Goal: Information Seeking & Learning: Learn about a topic

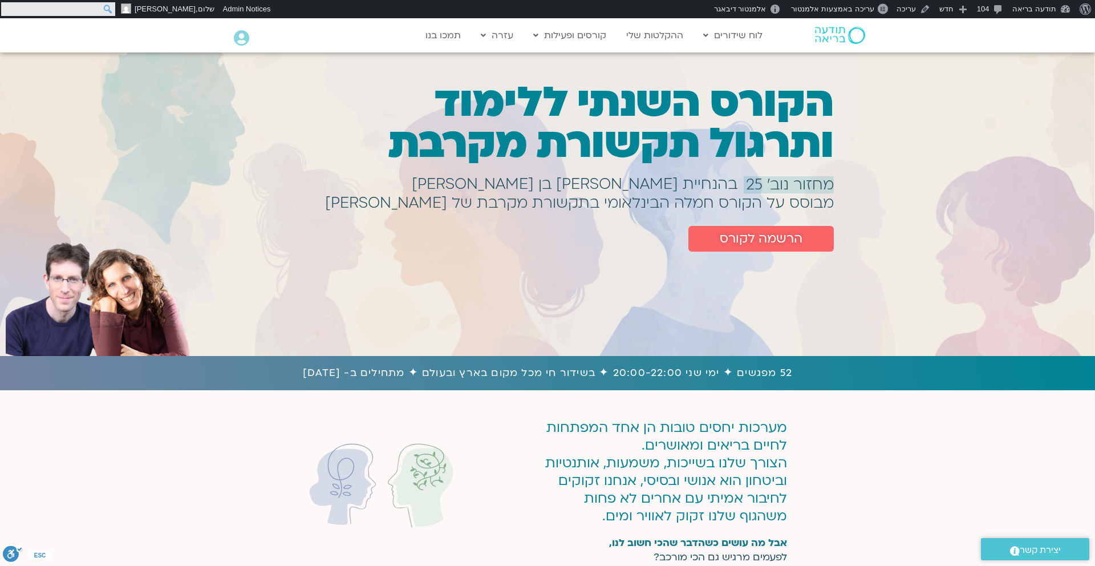
click at [6, 9] on input "חיפוש" at bounding box center [58, 9] width 114 height 14
type input "התמקדות"
click input "חיפוש" at bounding box center [0, 0] width 0 height 0
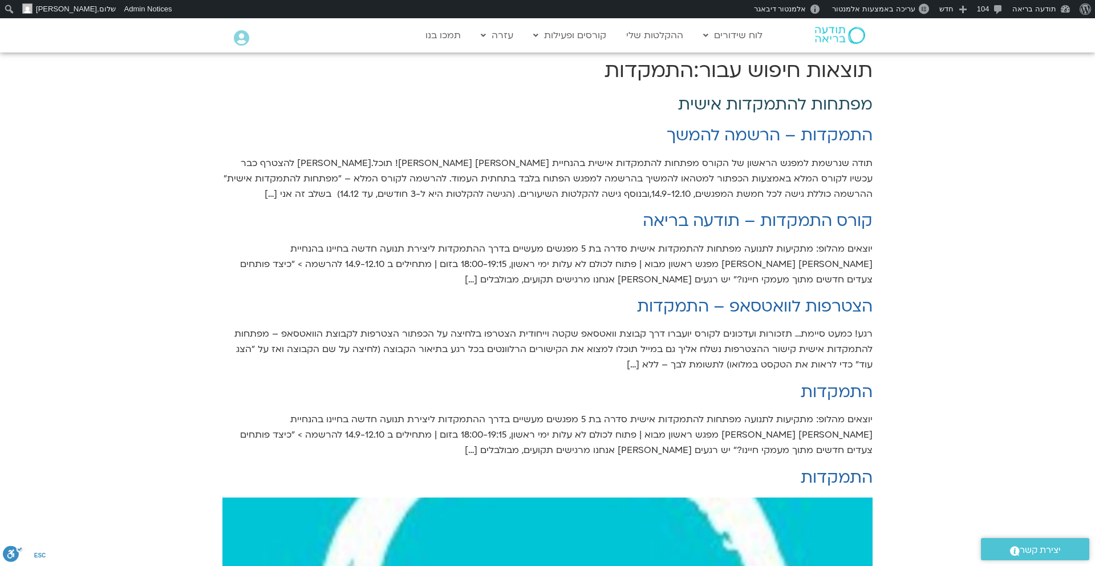
click at [791, 103] on link "מפתחות להתמקדות אישית" at bounding box center [775, 105] width 194 height 22
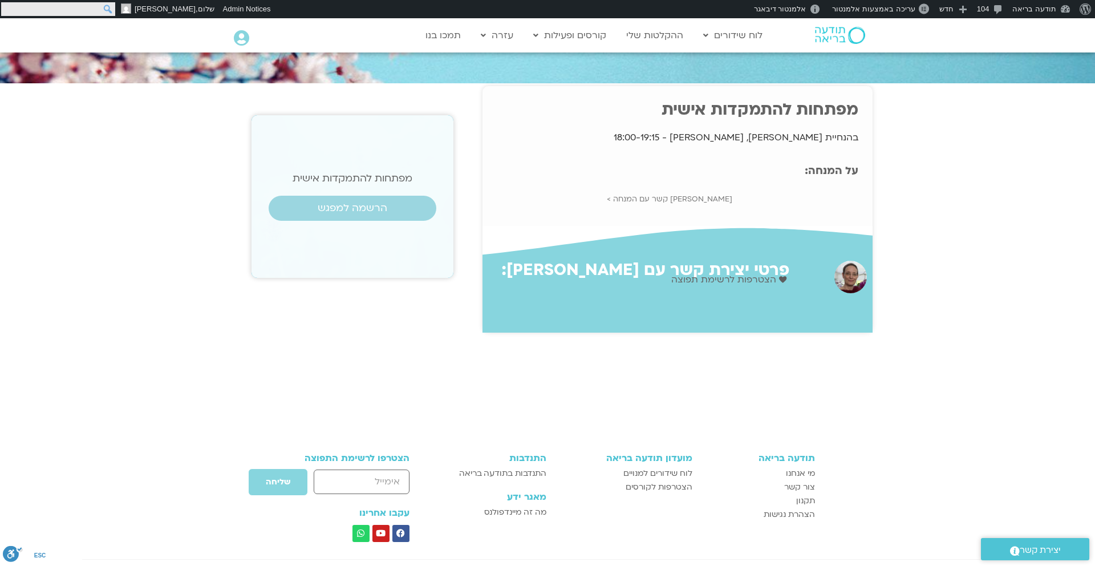
click at [13, 6] on input "חיפוש" at bounding box center [58, 9] width 114 height 14
click at [86, 9] on input "חיפוש" at bounding box center [58, 9] width 114 height 14
type input "עודד"
click input "חיפוש" at bounding box center [0, 0] width 0 height 0
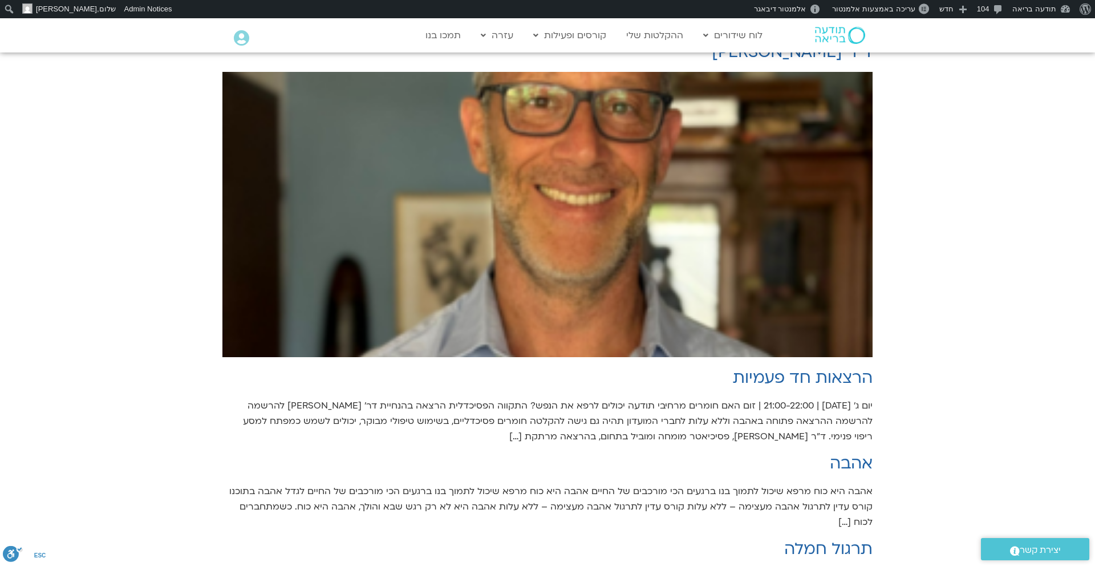
scroll to position [56, 0]
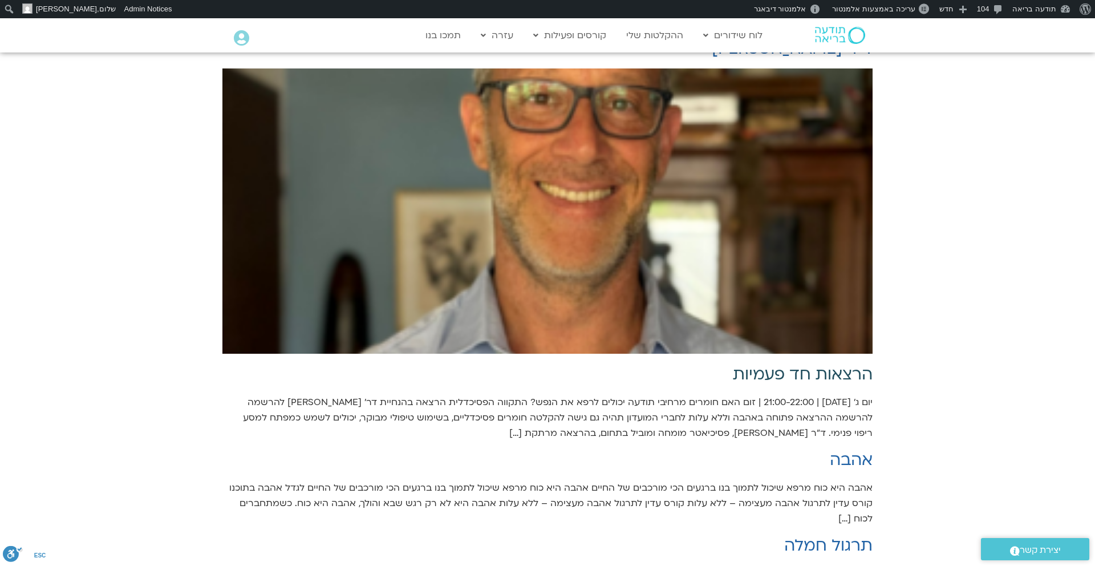
click at [778, 374] on link "הרצאות חד פעמיות" at bounding box center [803, 374] width 140 height 22
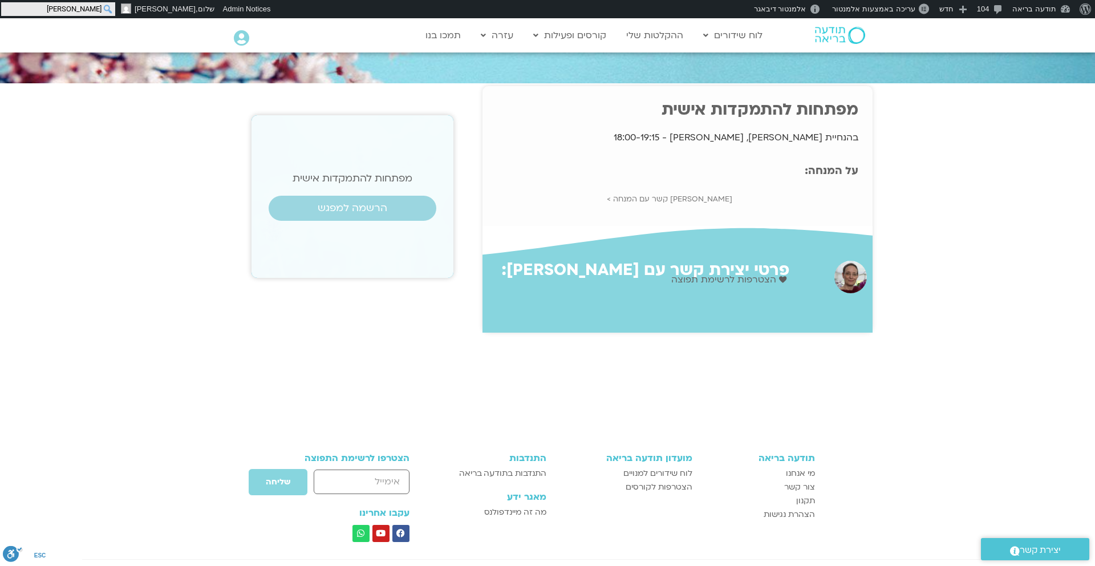
click at [8, 8] on input "עודד" at bounding box center [58, 9] width 114 height 14
click at [95, 9] on input "עודד" at bounding box center [58, 9] width 114 height 14
type input "התקווה הפסיכדלית"
click input "חיפוש" at bounding box center [0, 0] width 0 height 0
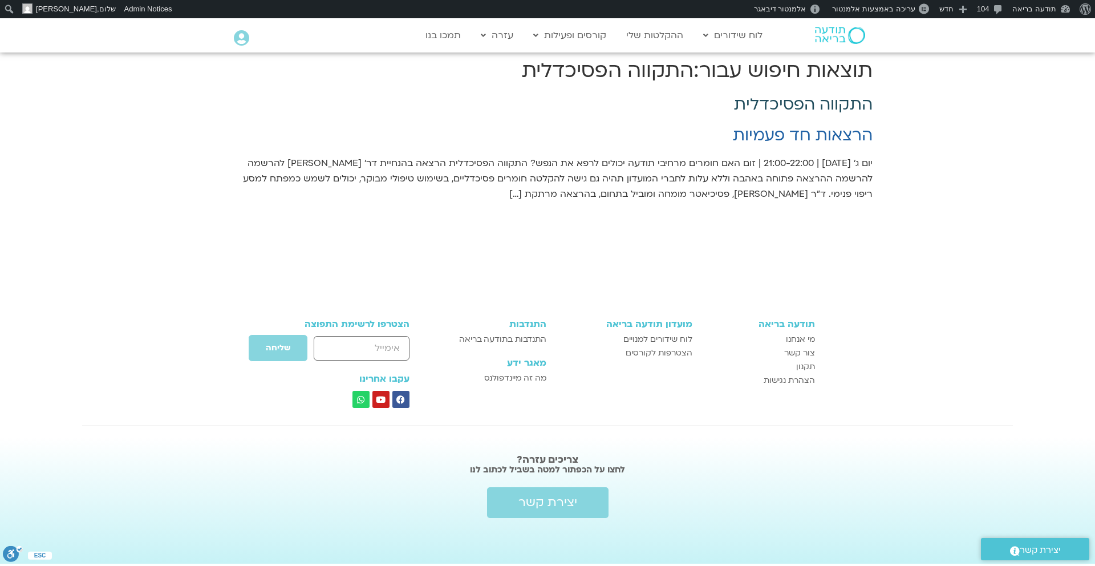
click at [764, 107] on link "התקווה הפסיכדלית" at bounding box center [803, 105] width 139 height 22
